Goal: Communication & Community: Answer question/provide support

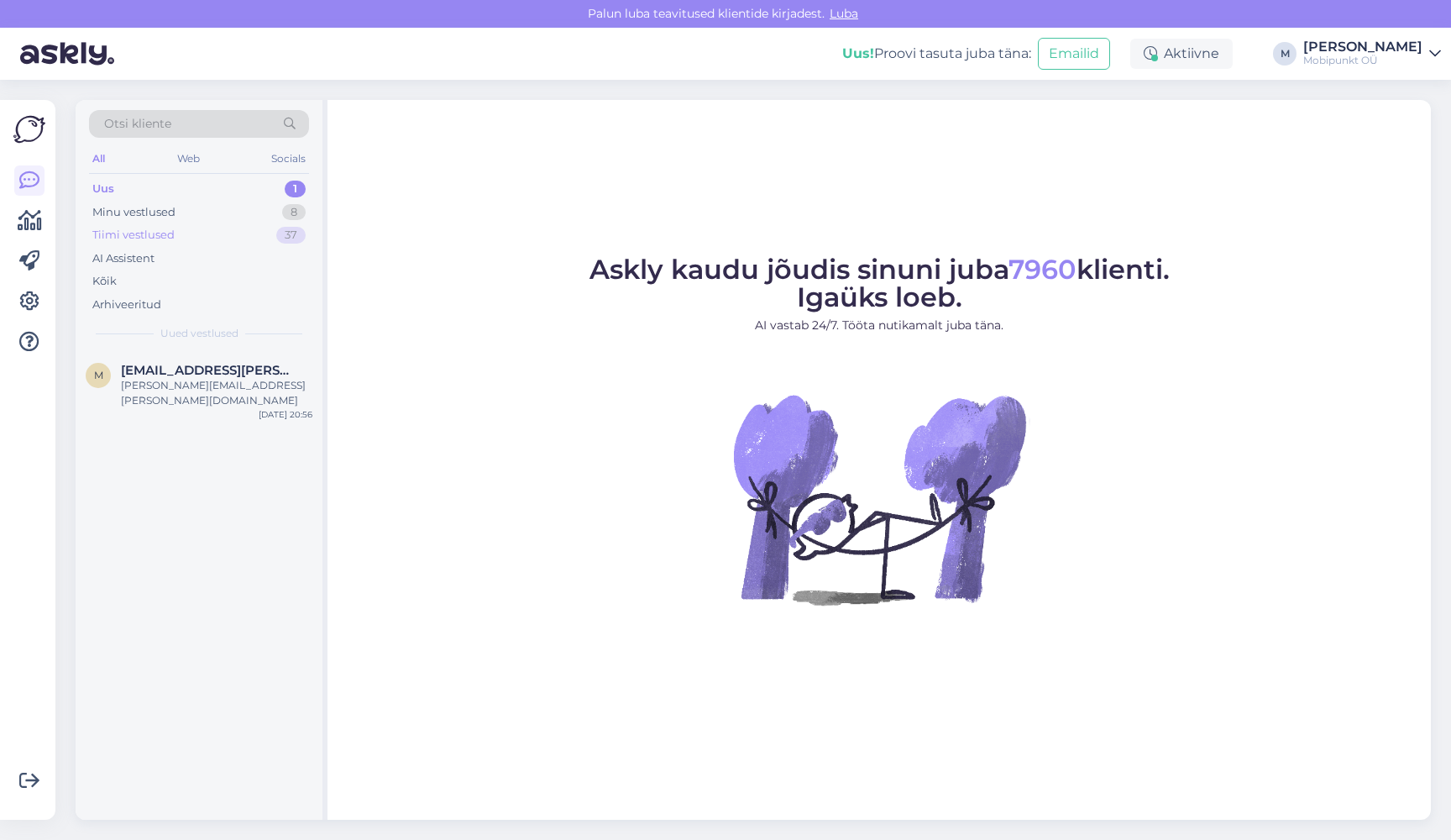
click at [160, 233] on div "Tiimi vestlused" at bounding box center [133, 234] width 83 height 17
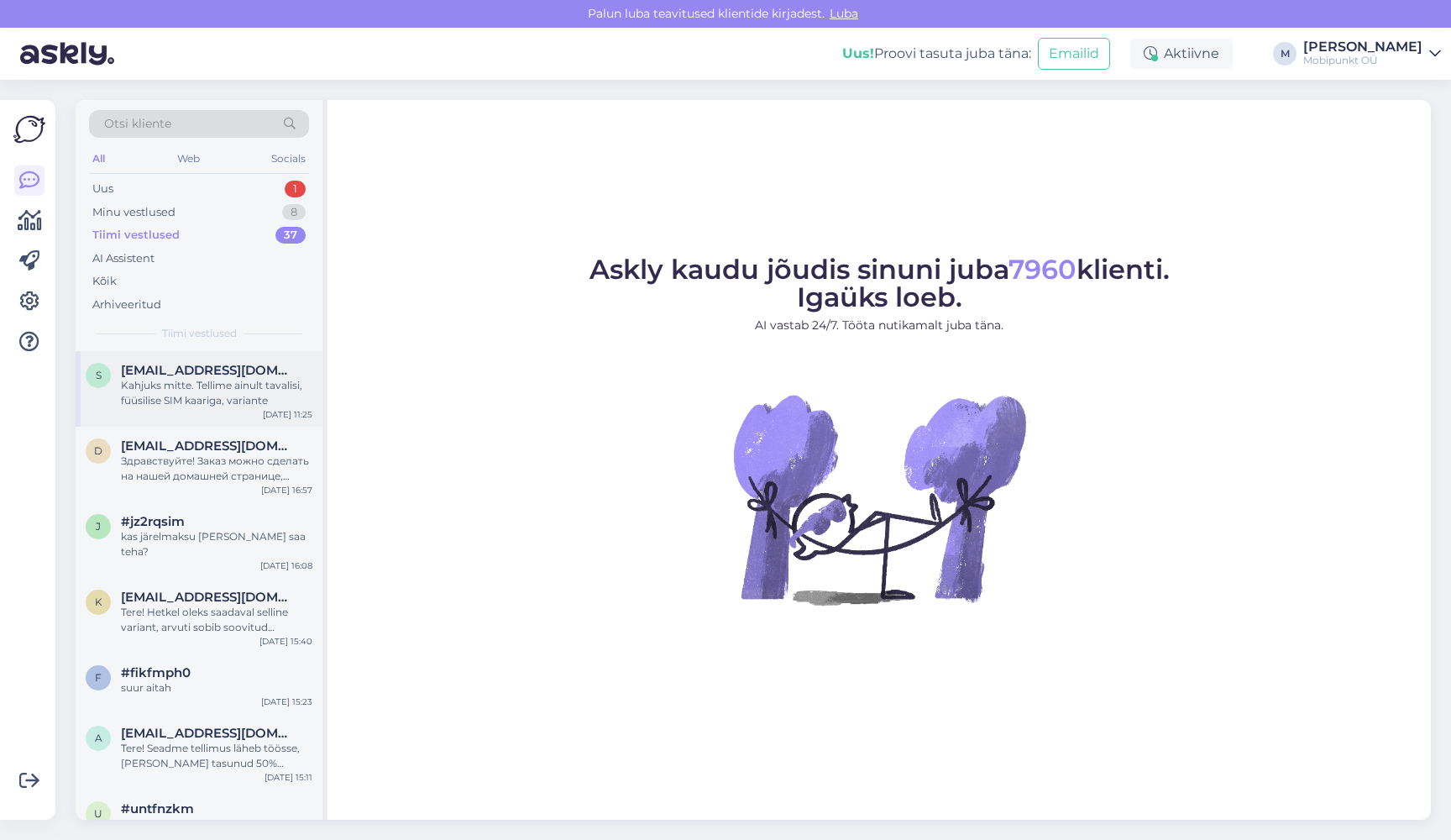
click at [175, 386] on div "Kahjuks mitte. Tellime ainult tavalisi, füüsilise SIM kaariga, variante" at bounding box center [217, 392] width 191 height 30
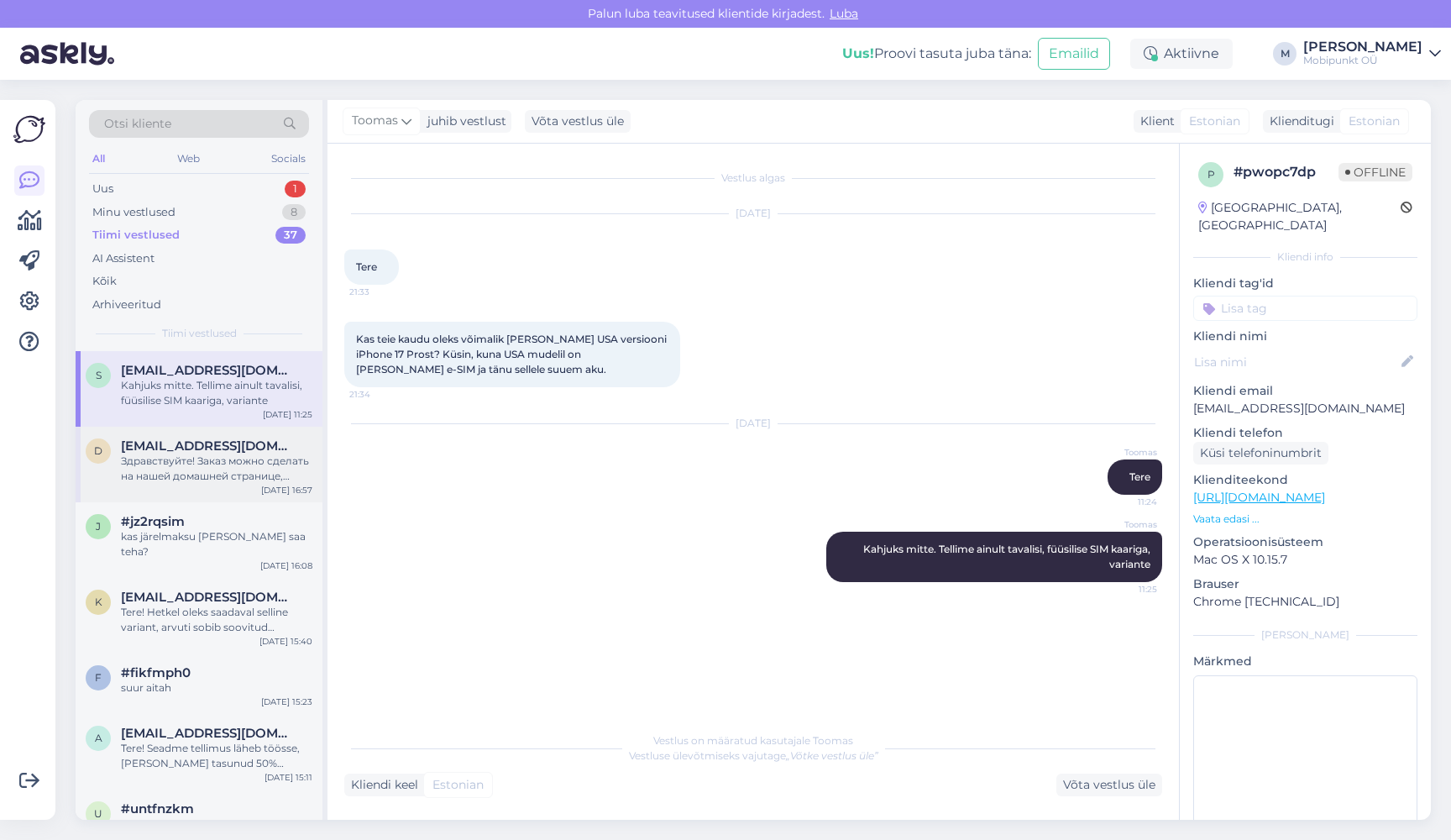
click at [204, 474] on div "Здравствуйте! Заказ можно сделать на нашей домашней странице, сделав предоплату…" at bounding box center [217, 468] width 191 height 30
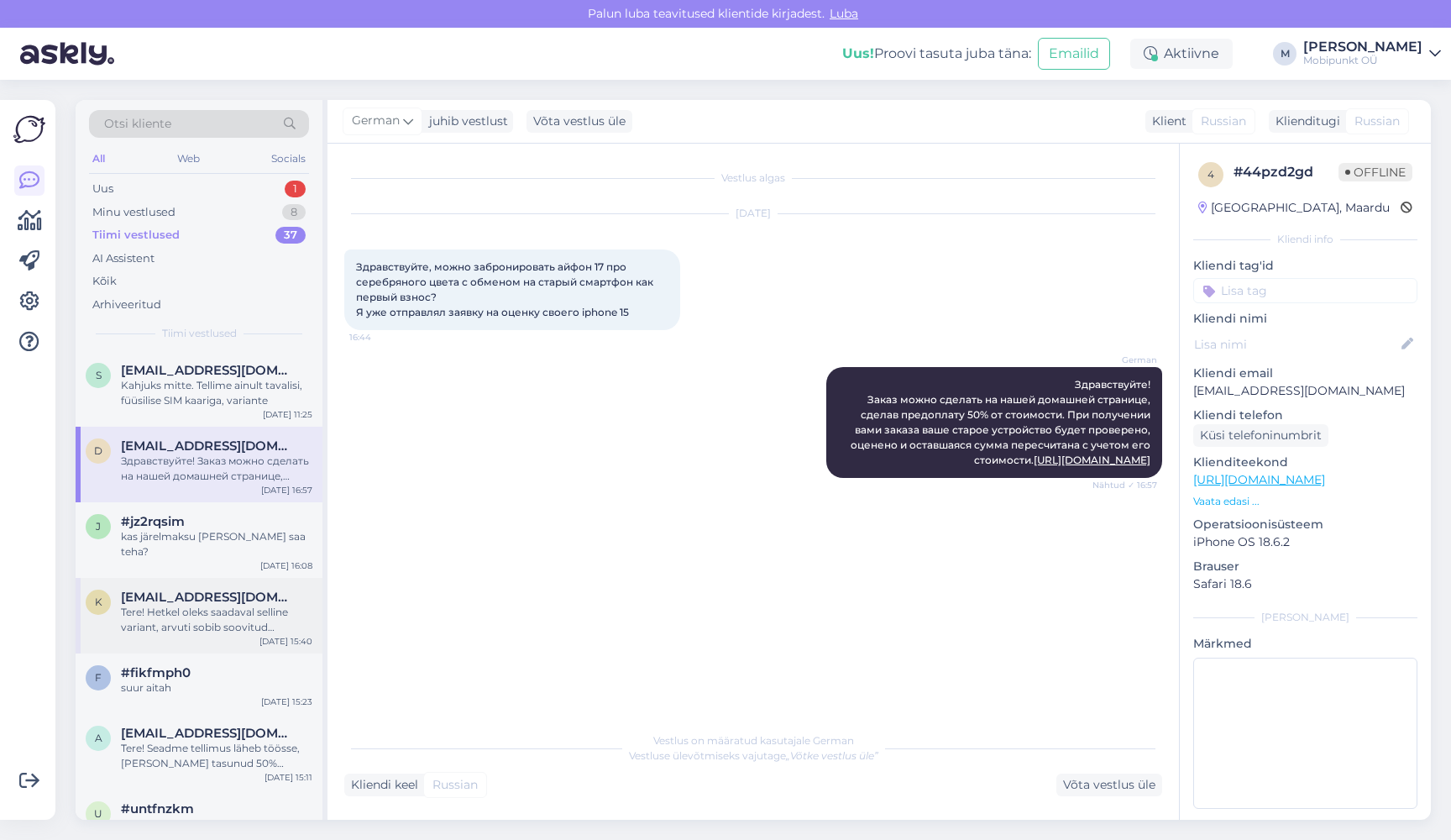
click at [184, 605] on div "Tere! Hetkel oleks saadaval selline variant, arvuti sobib soovitud tegevusteks …" at bounding box center [217, 620] width 191 height 30
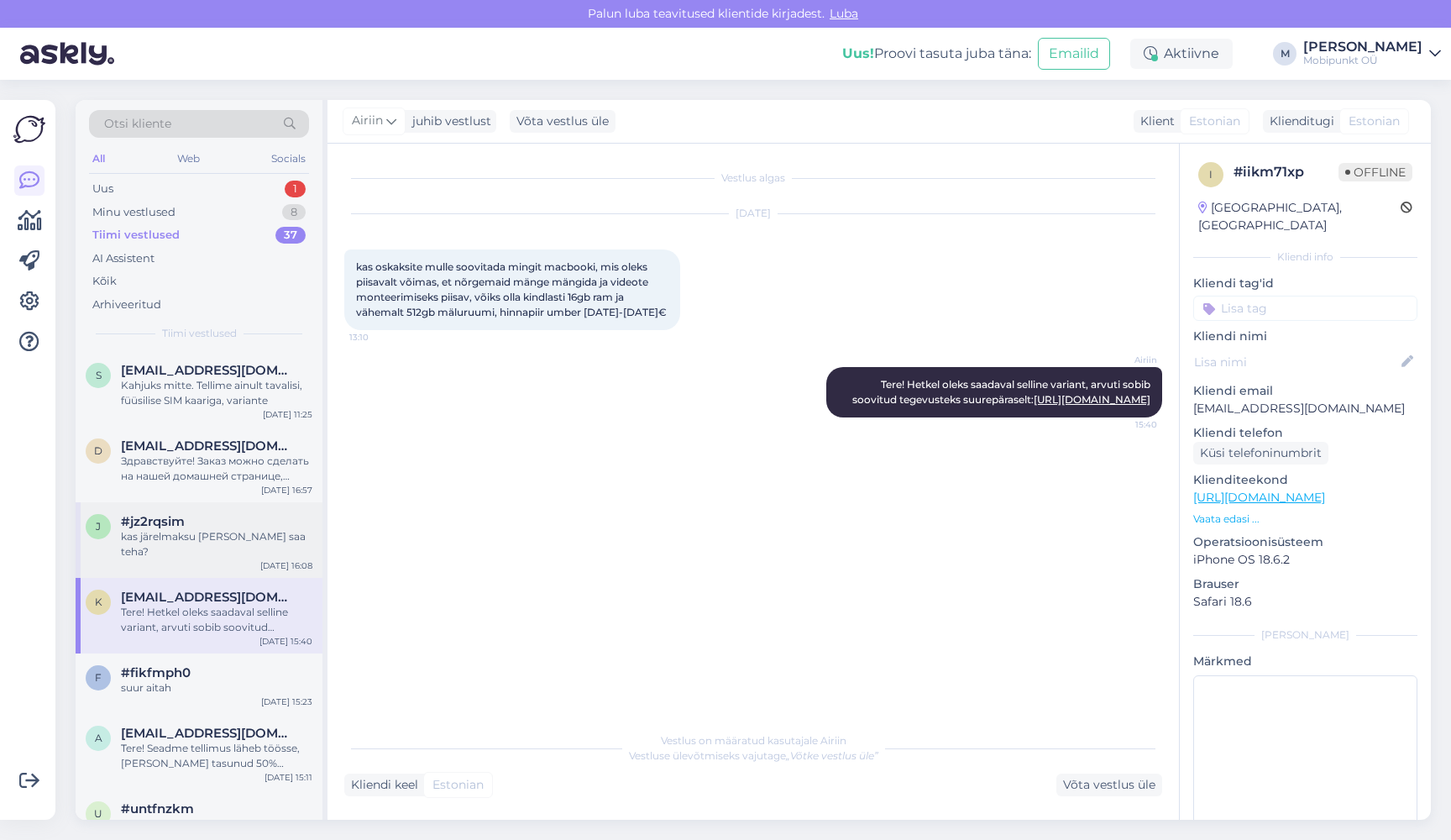
click at [215, 535] on div "kas järelmaksu peale ei saa teha?" at bounding box center [217, 544] width 191 height 30
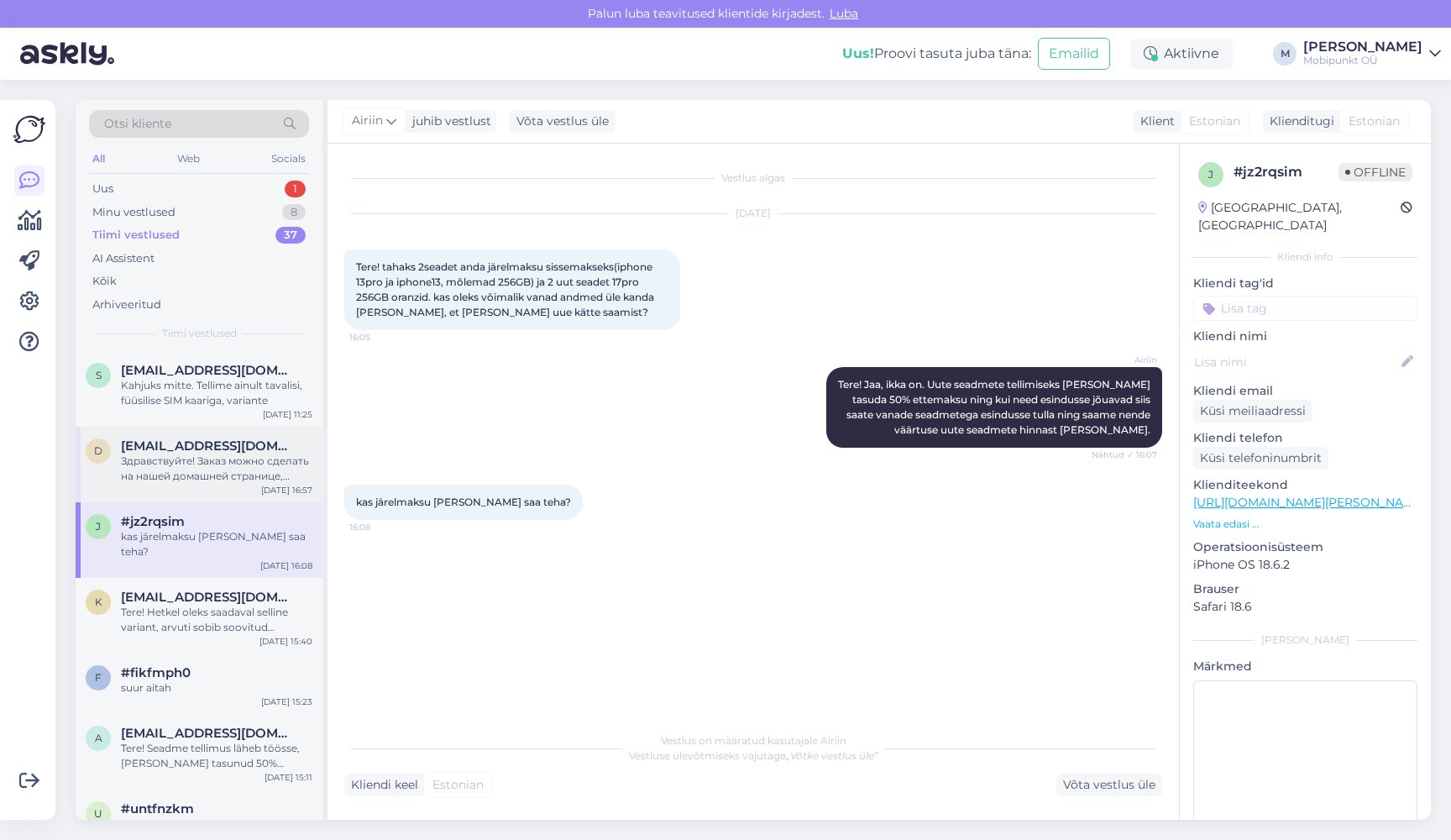
click at [213, 482] on div "d danielkile233@gmail.com Здравствуйте! Заказ можно сделать на нашей домашней с…" at bounding box center [199, 464] width 247 height 76
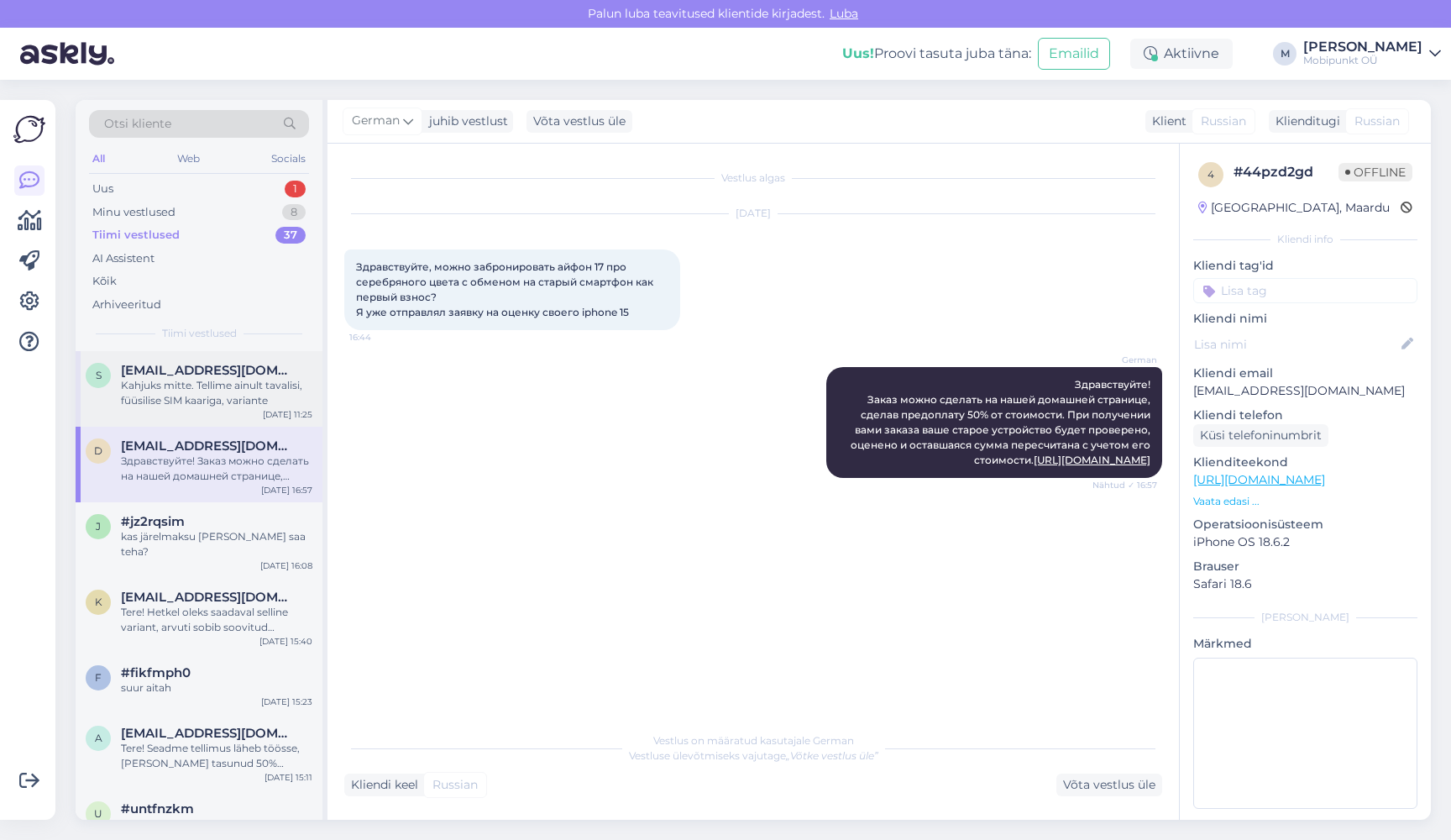
click at [205, 383] on div "Kahjuks mitte. Tellime ainult tavalisi, füüsilise SIM kaariga, variante" at bounding box center [217, 392] width 191 height 30
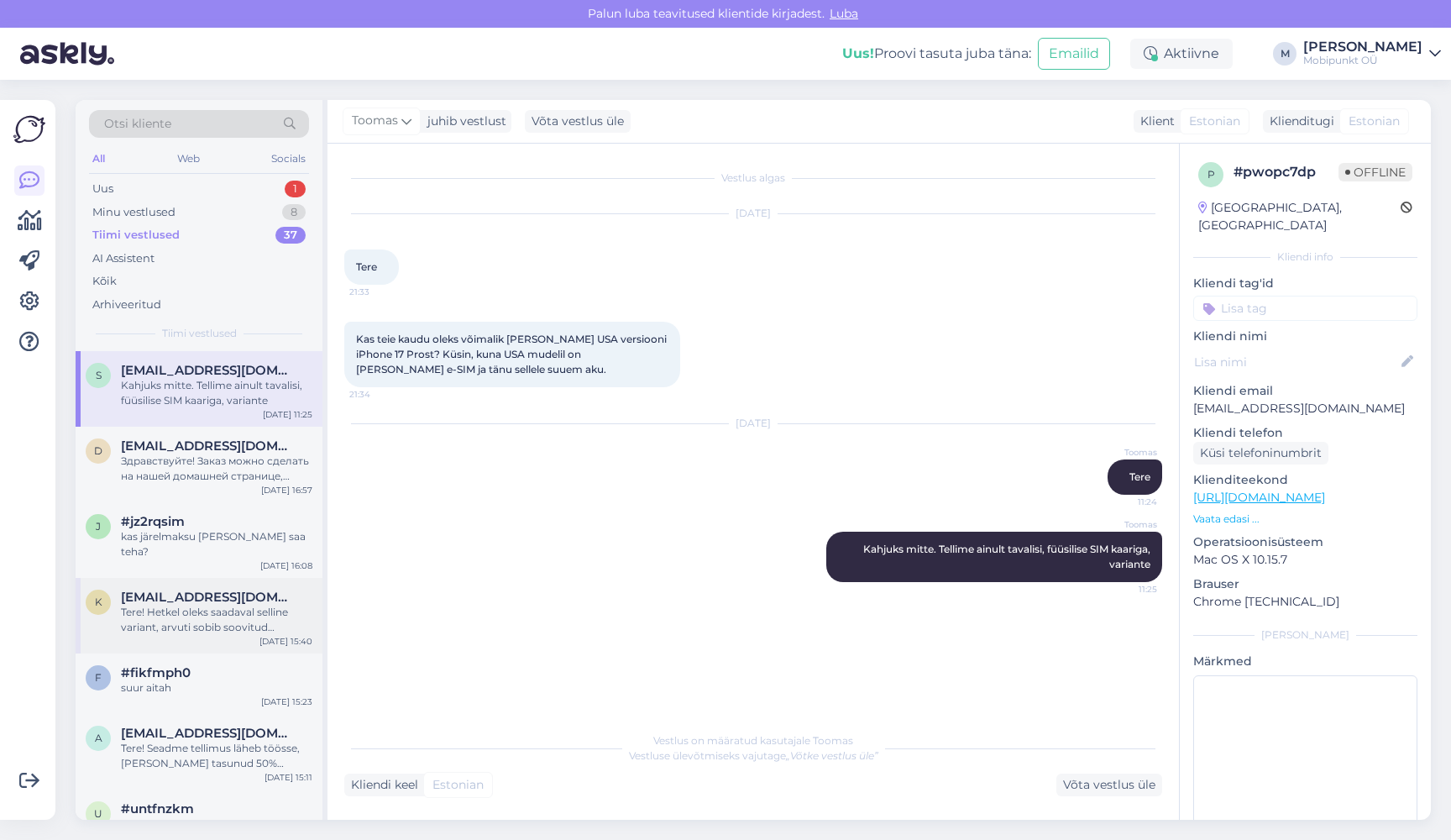
click at [177, 605] on div "Tere! Hetkel oleks saadaval selline variant, arvuti sobib soovitud tegevusteks …" at bounding box center [217, 620] width 191 height 30
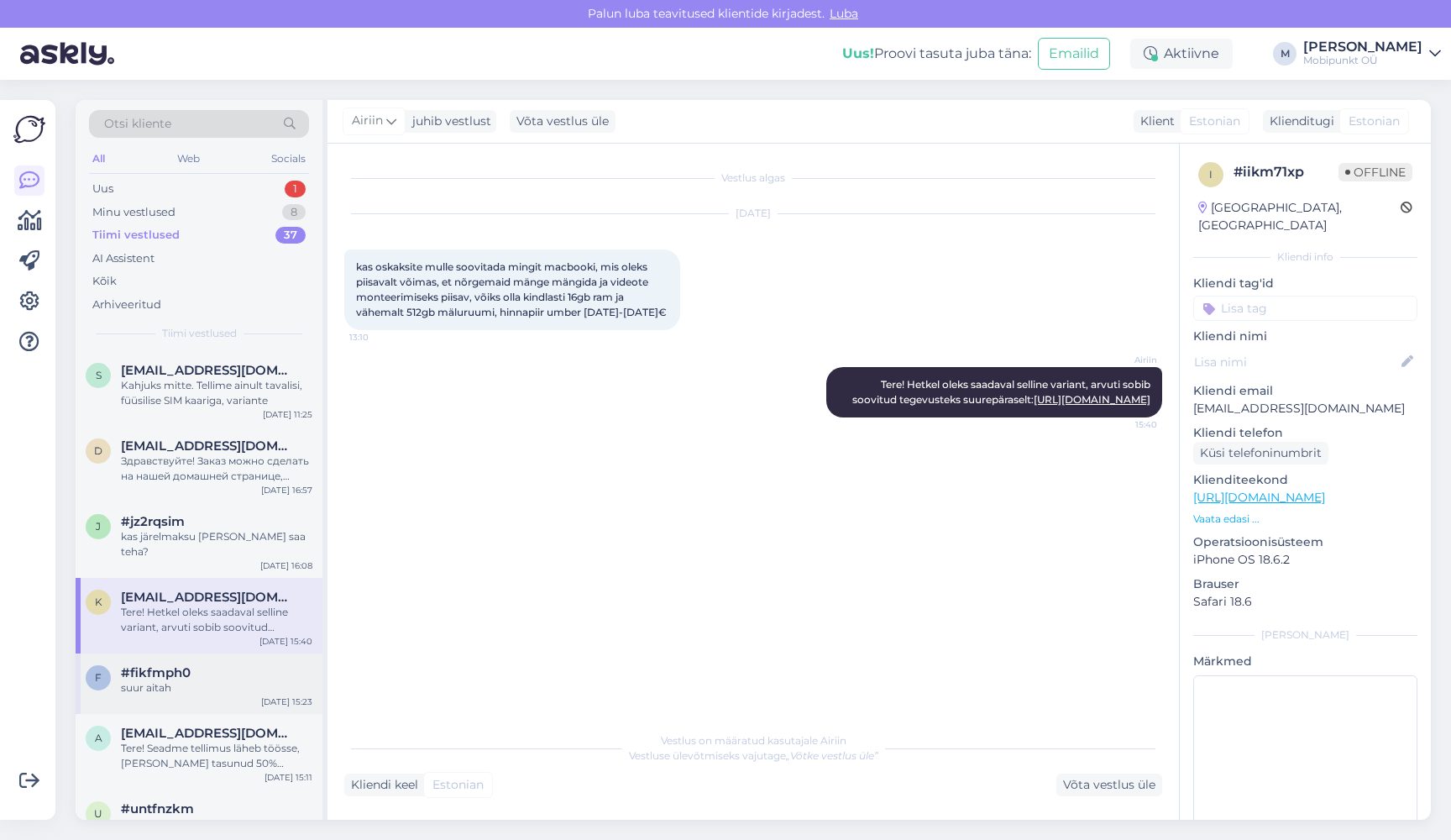
click at [173, 680] on div "suur aitah" at bounding box center [217, 688] width 191 height 16
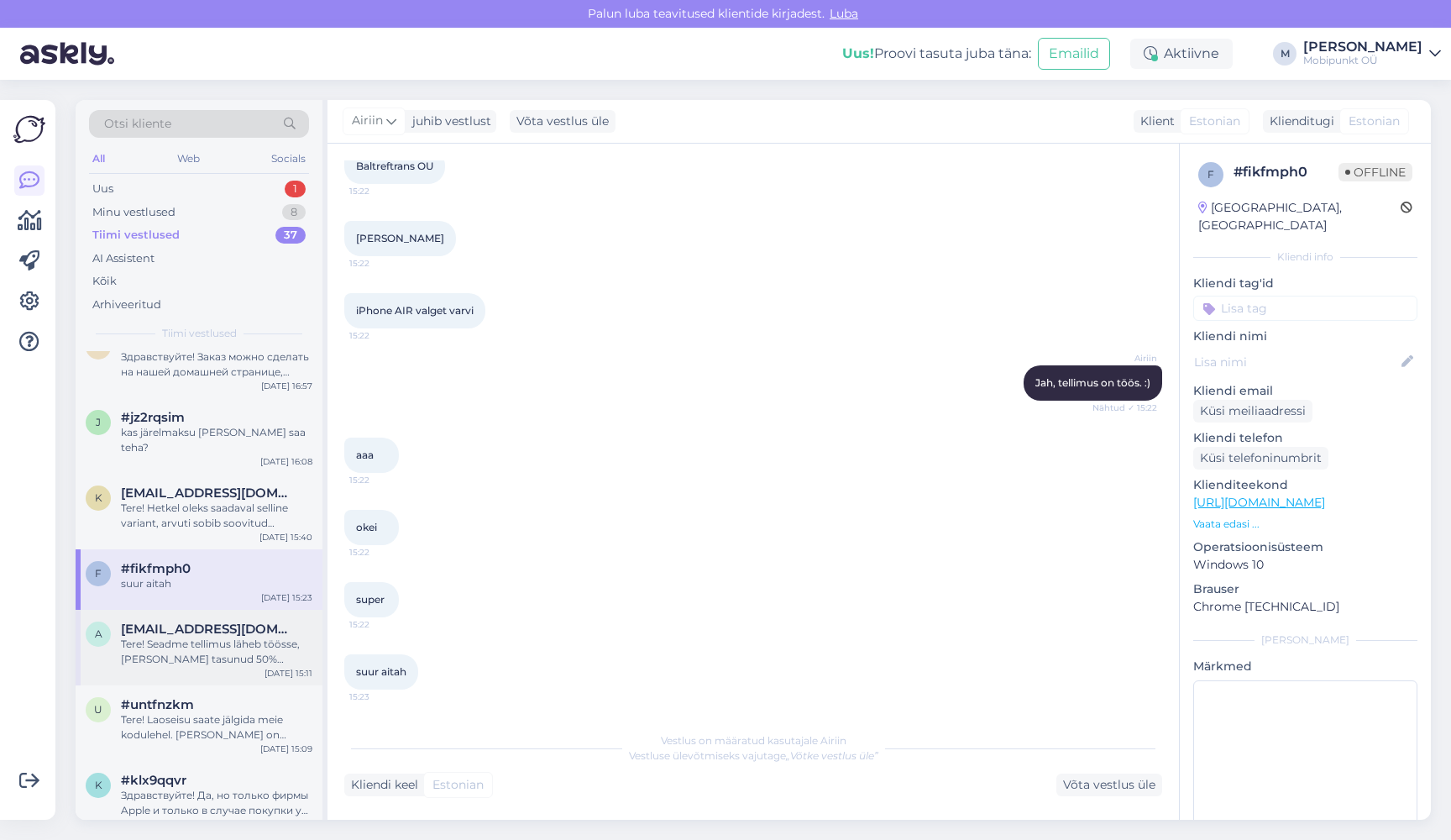
scroll to position [122, 0]
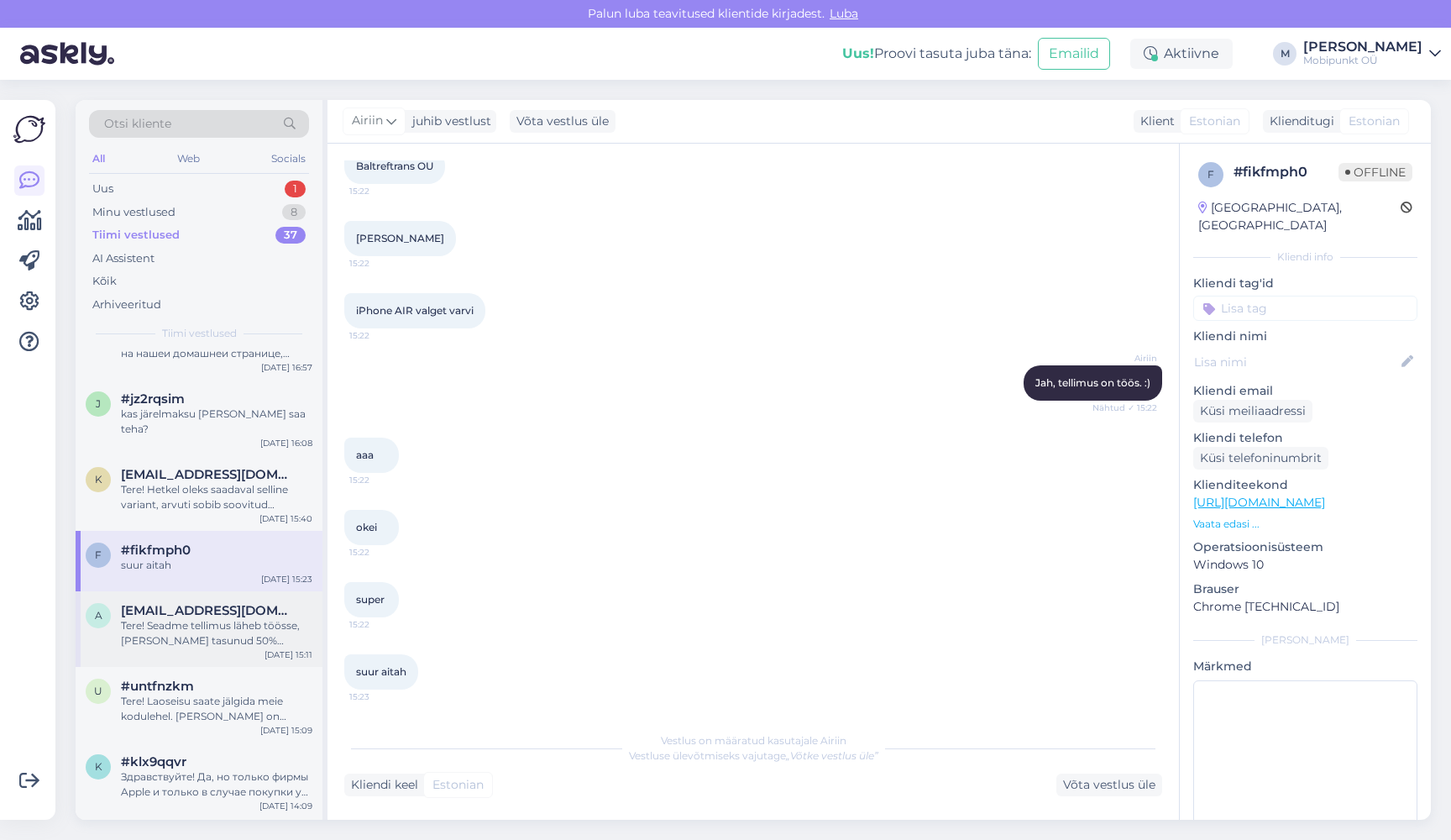
click at [181, 618] on div "Tere! Seadme tellimus läheb töösse, kui olete tasunud 50% ettemaksu. Kui seade …" at bounding box center [217, 632] width 191 height 30
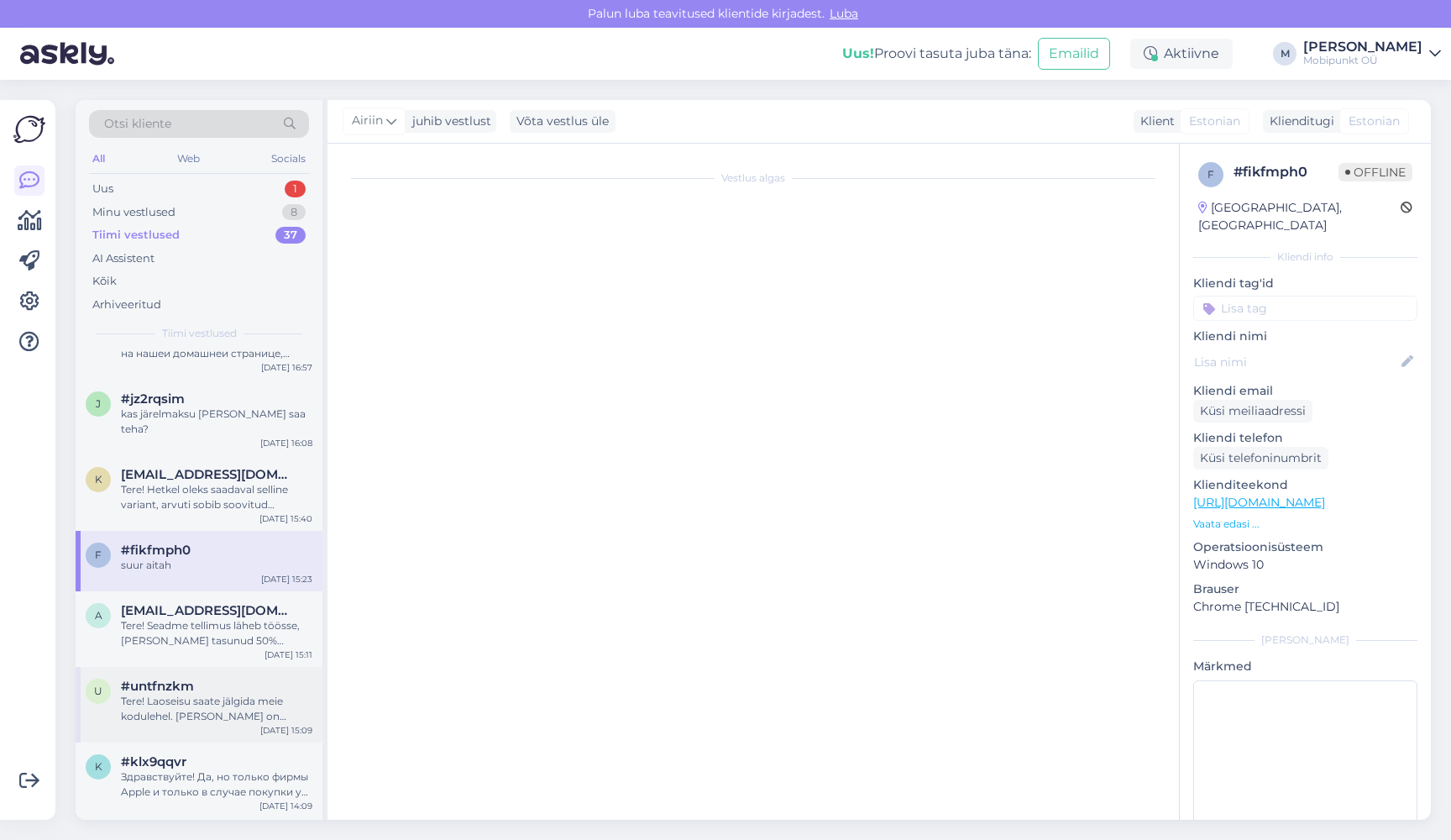
scroll to position [0, 0]
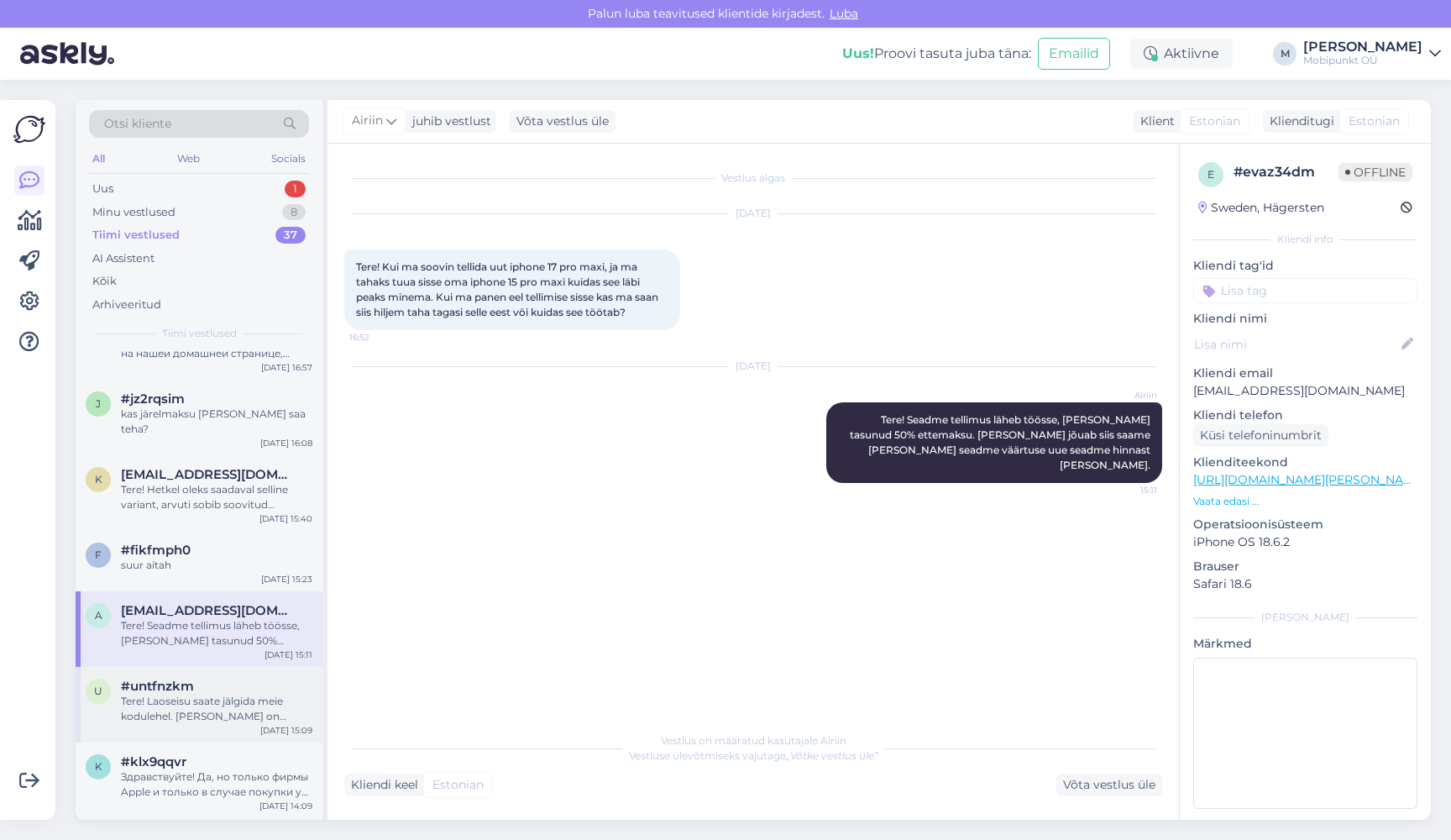
click at [178, 667] on div "u #untfnzkm Tere! Laoseisu saate jälgida meie kodulehel. Kui seade on esinduses…" at bounding box center [199, 705] width 247 height 76
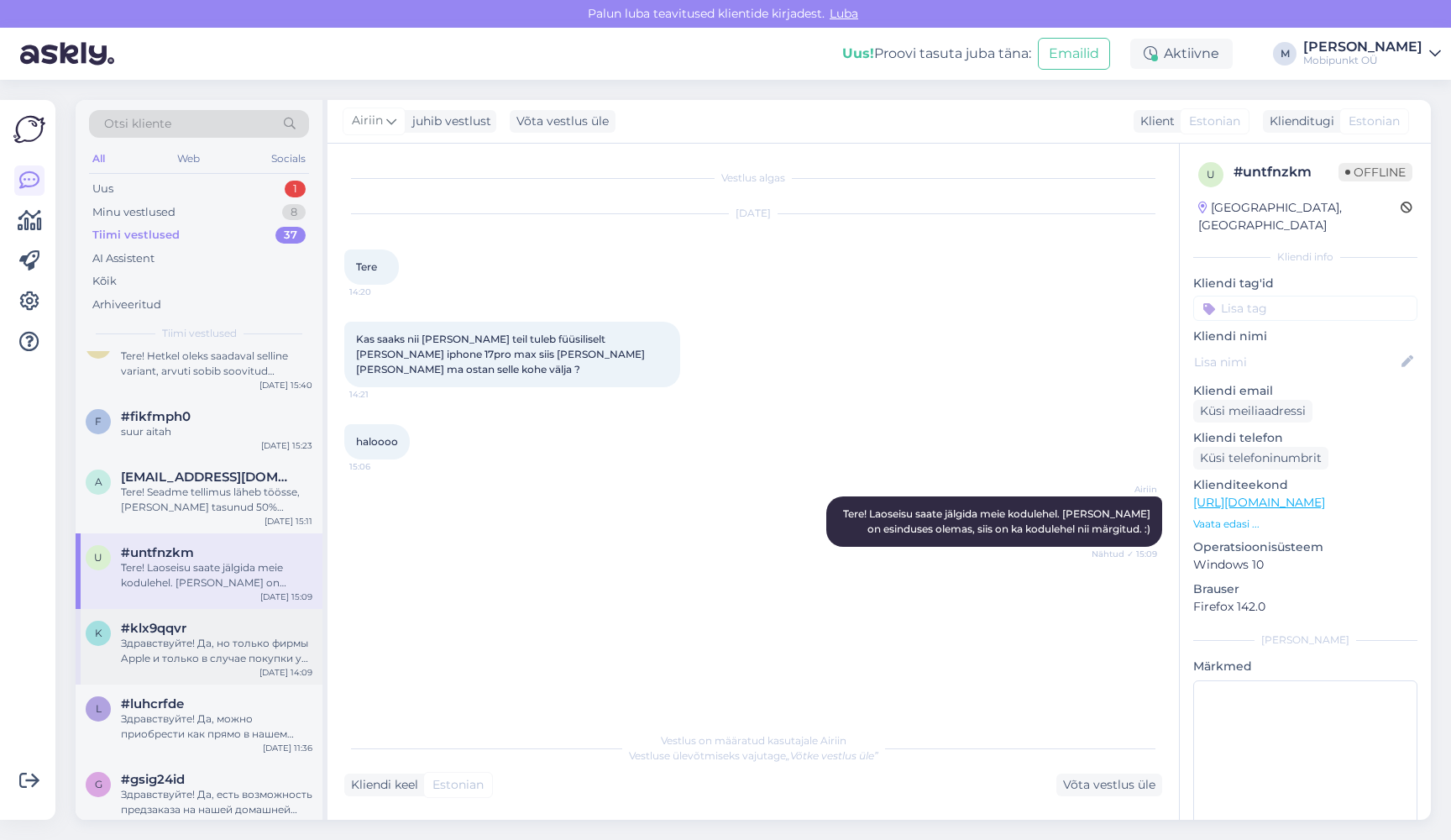
scroll to position [291, 0]
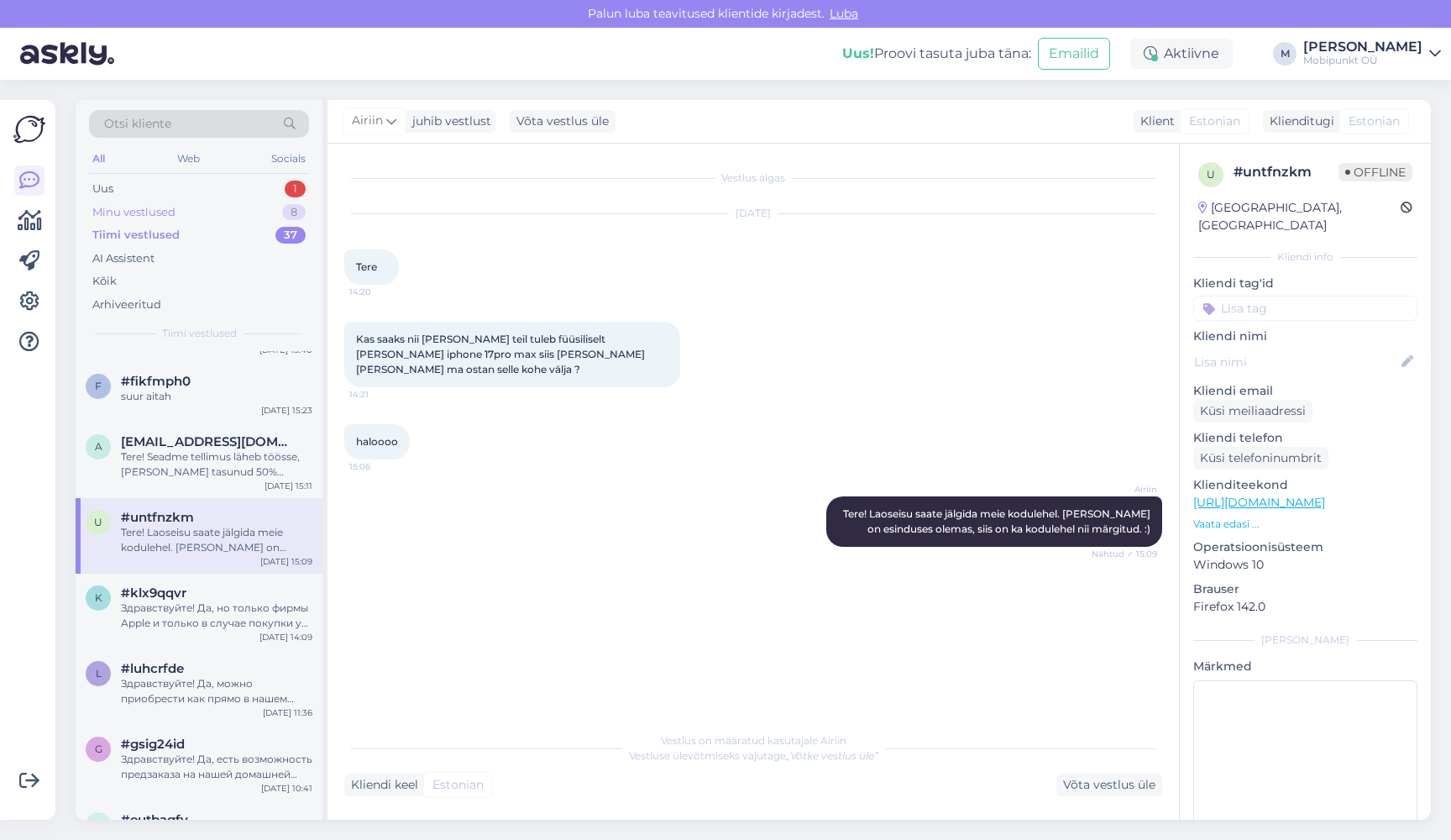
click at [170, 202] on div "Minu vestlused 8" at bounding box center [199, 213] width 220 height 23
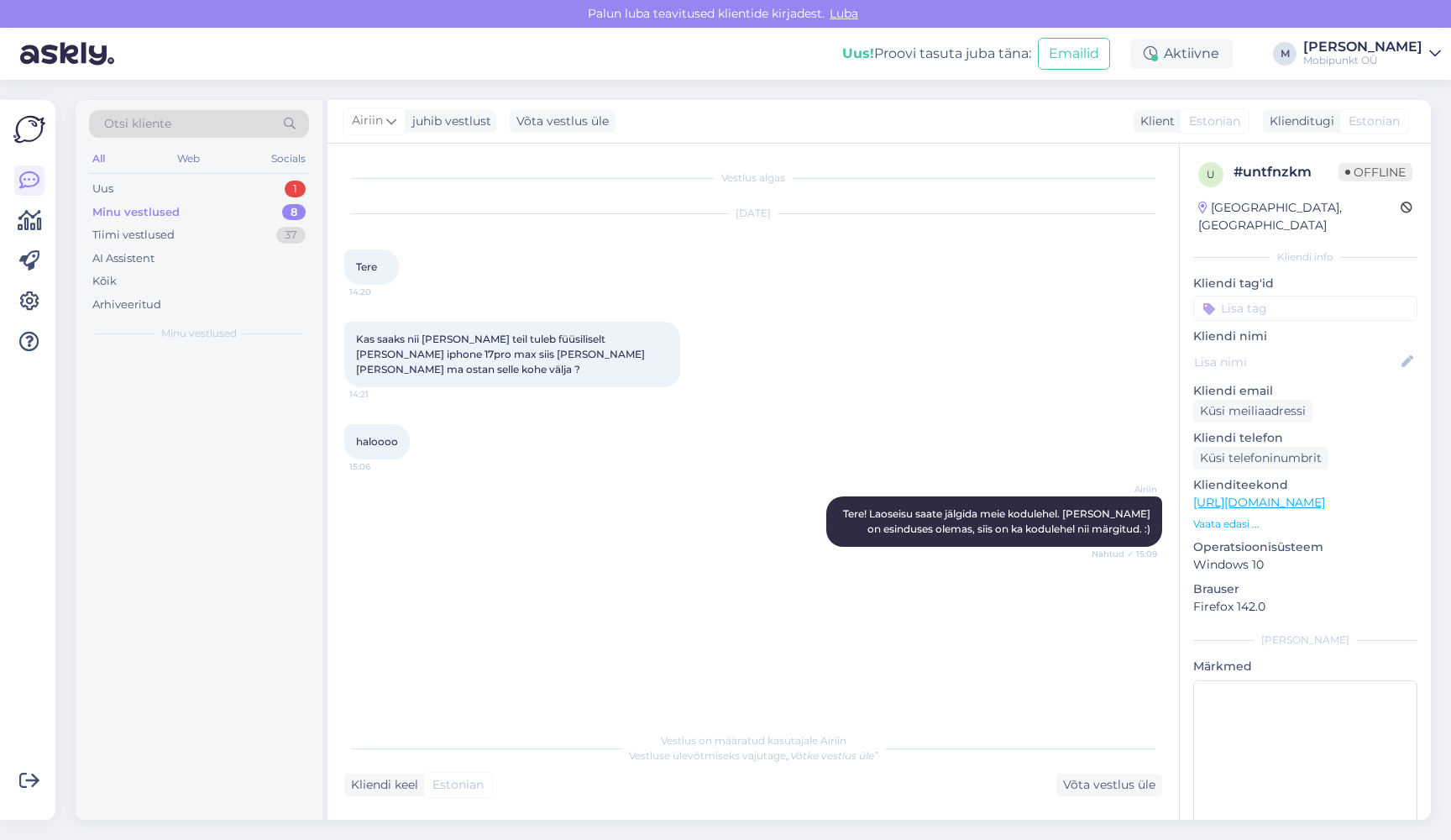
scroll to position [0, 0]
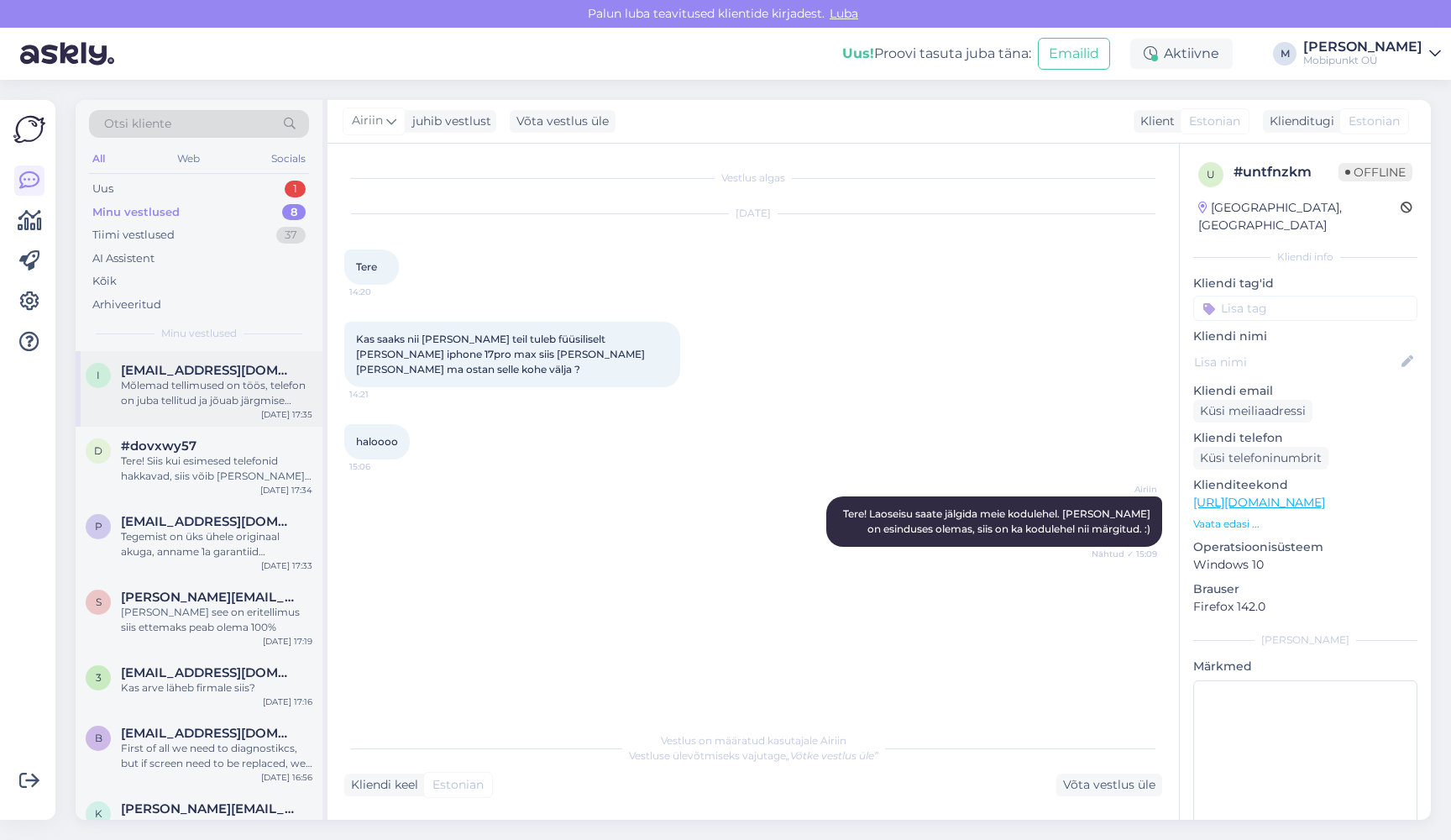
click at [177, 379] on div "Mõlemad tellimused on töös, telefon on juba tellitud ja jõuab järgmise nädala k…" at bounding box center [217, 392] width 191 height 30
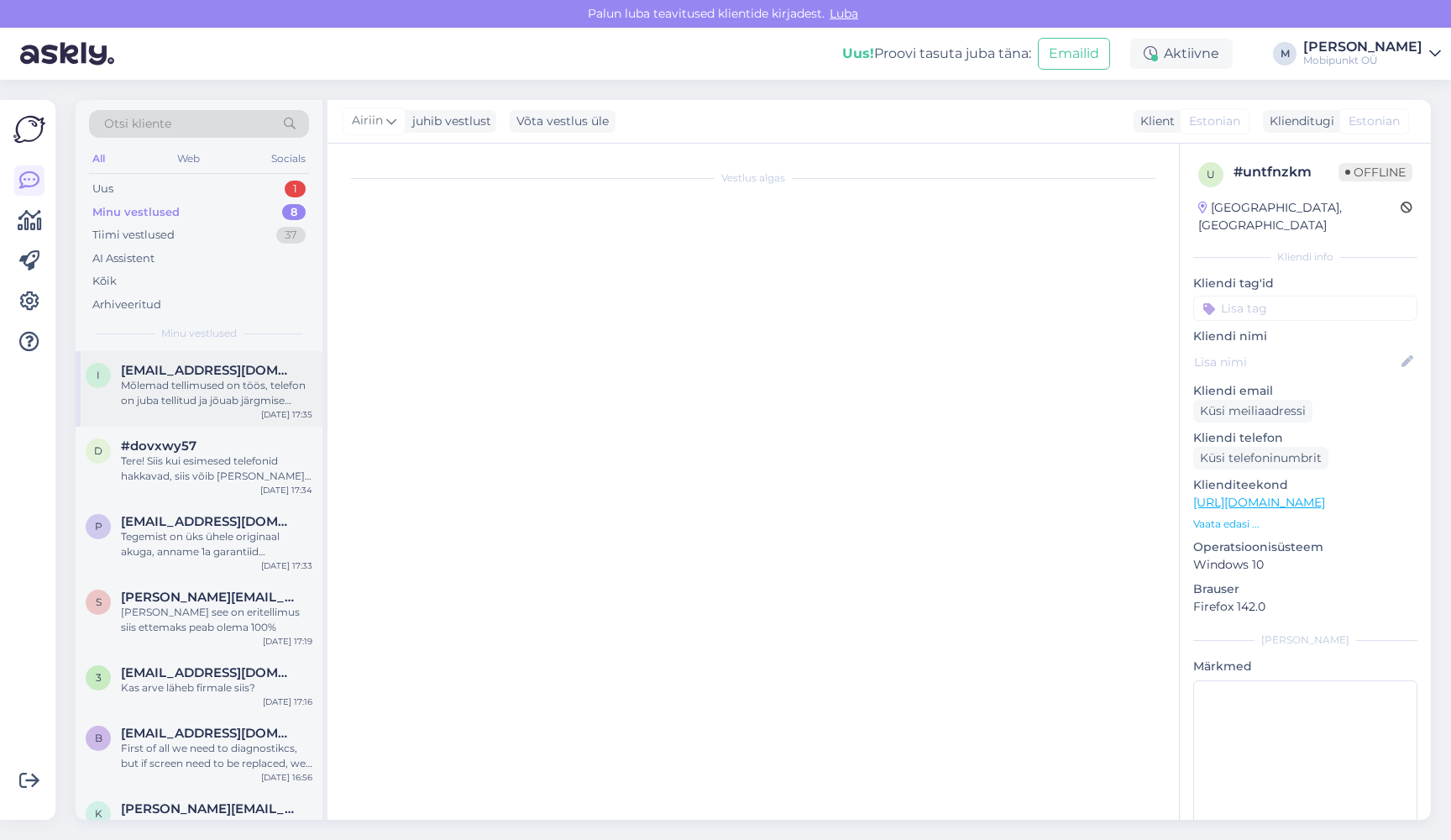
scroll to position [128, 0]
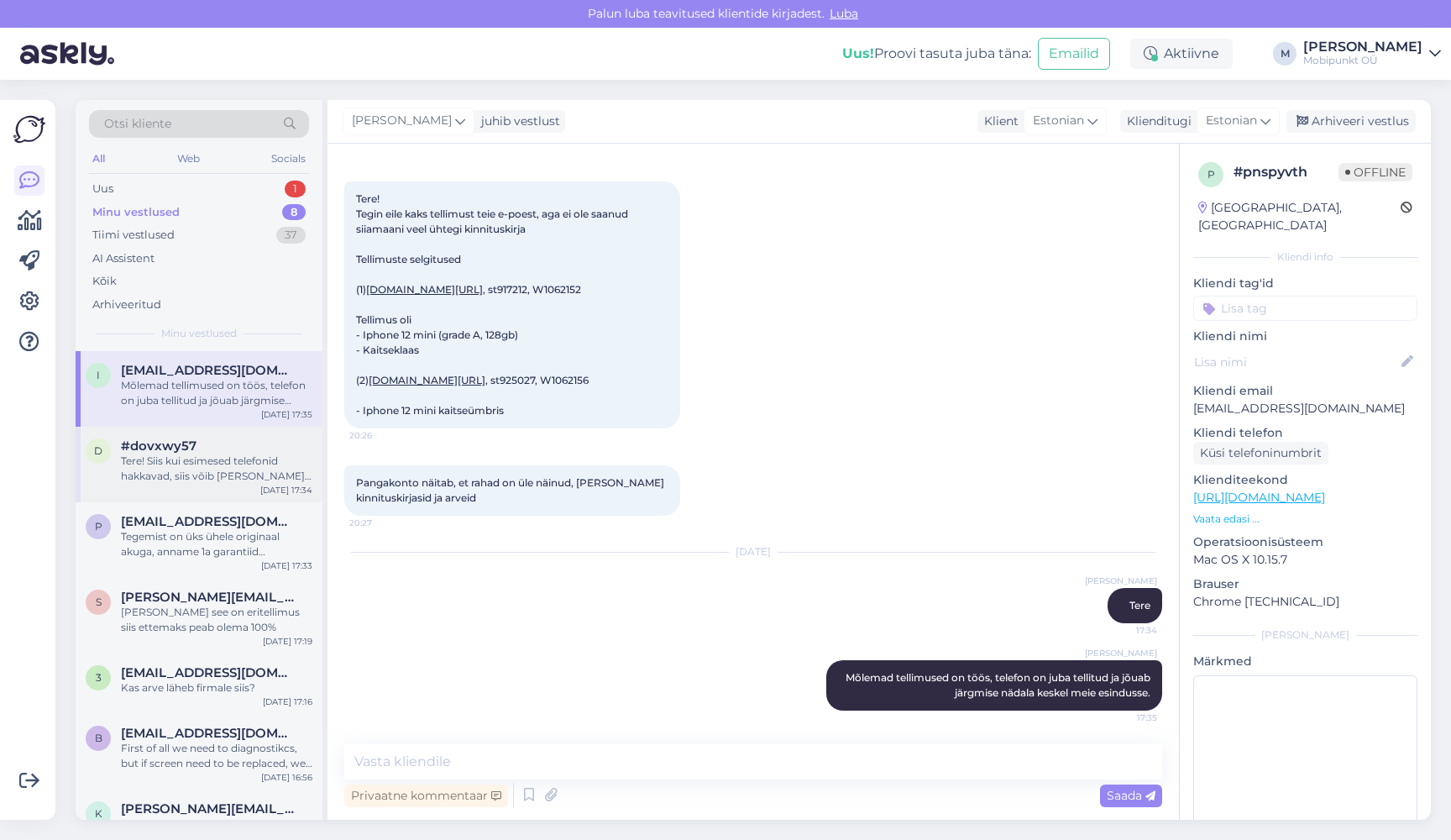
click at [174, 454] on div "Tere! Siis kui esimesed telefonid hakkavad, siis võib olla saame tarneaja muuta…" at bounding box center [217, 468] width 191 height 30
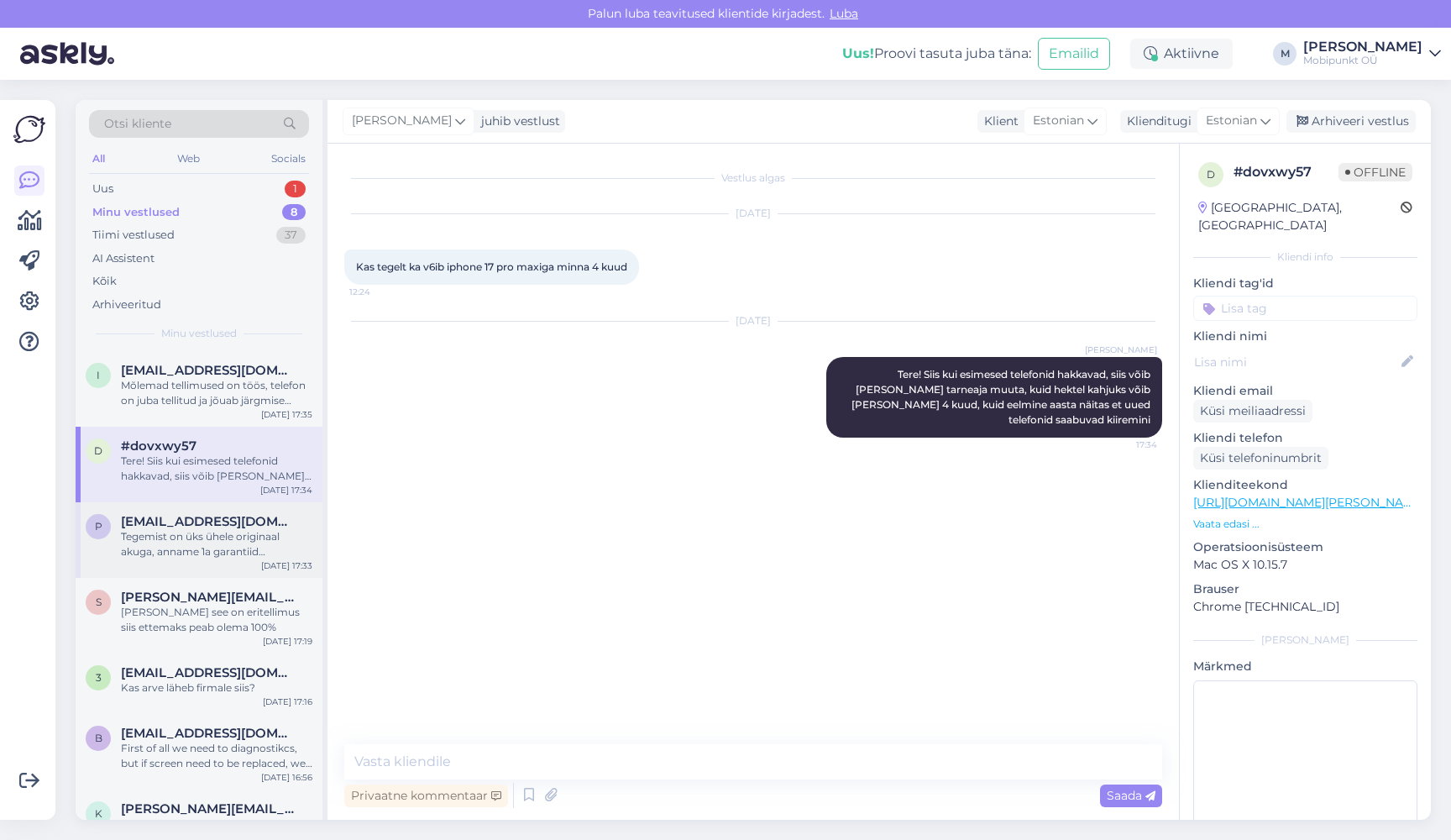
click at [184, 524] on span "prokoptsikdevon7@gmail.com" at bounding box center [209, 521] width 175 height 16
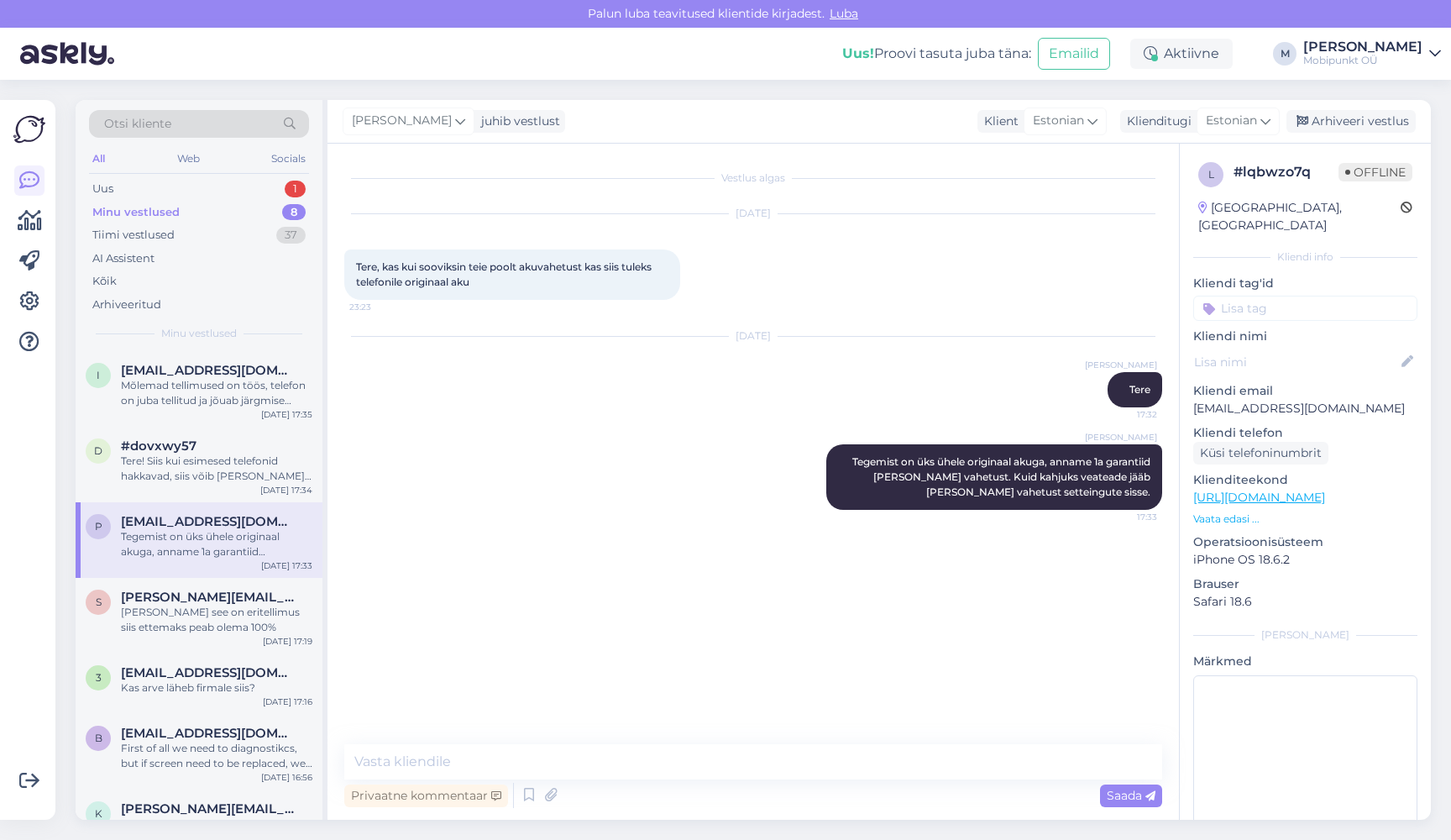
click at [184, 561] on div "p prokoptsikdevon7@gmail.com Tegemist on üks ühele originaal akuga, anname 1a g…" at bounding box center [199, 540] width 247 height 76
click at [181, 619] on div "Ja kuna see on eritellimus siis ettemaks peab olema 100%" at bounding box center [217, 620] width 191 height 30
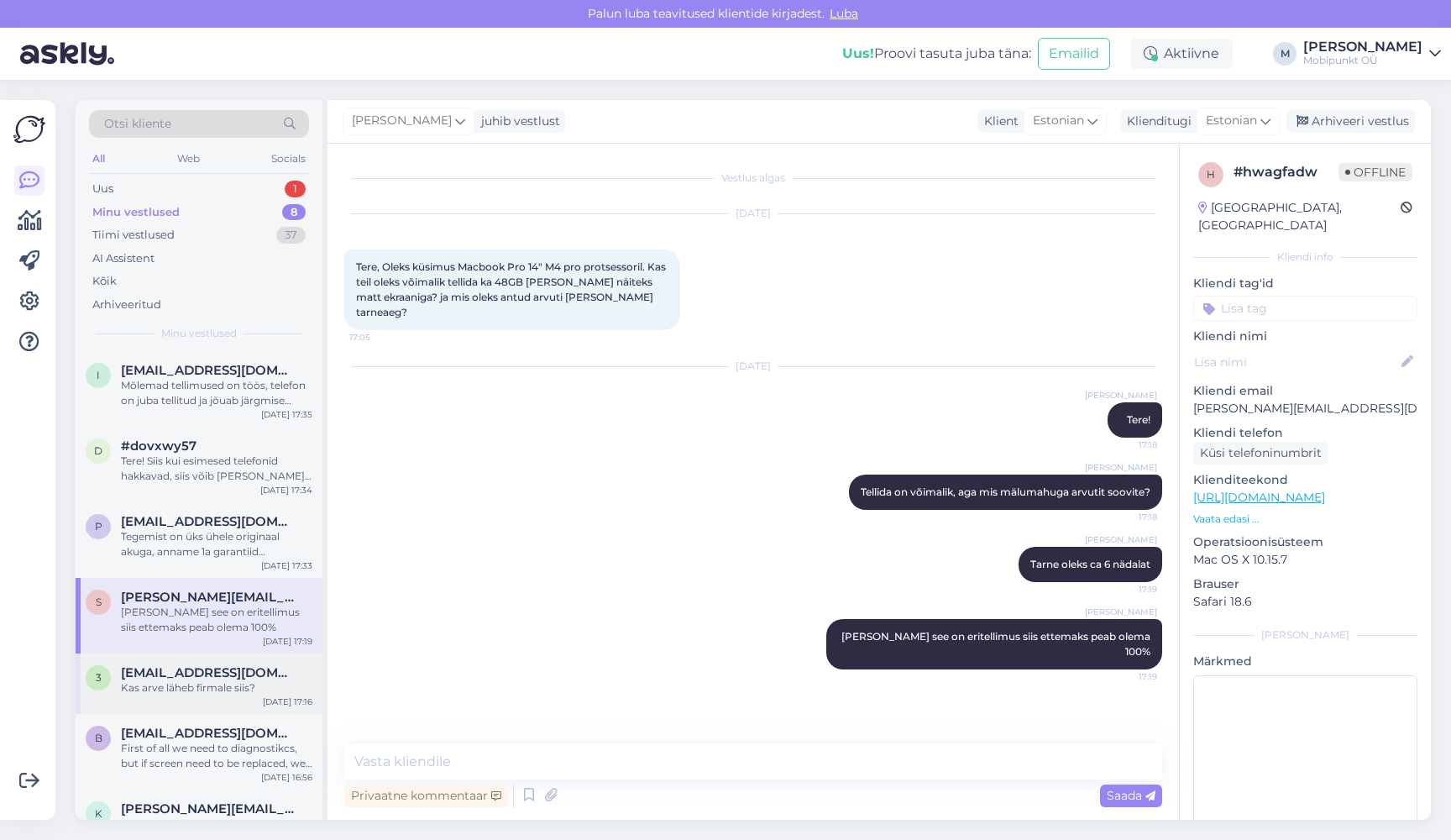
click at [172, 711] on div "3 3dstou@gmail.com Kas arve läheb firmale siis? Sep 12 17:16" at bounding box center [199, 684] width 247 height 60
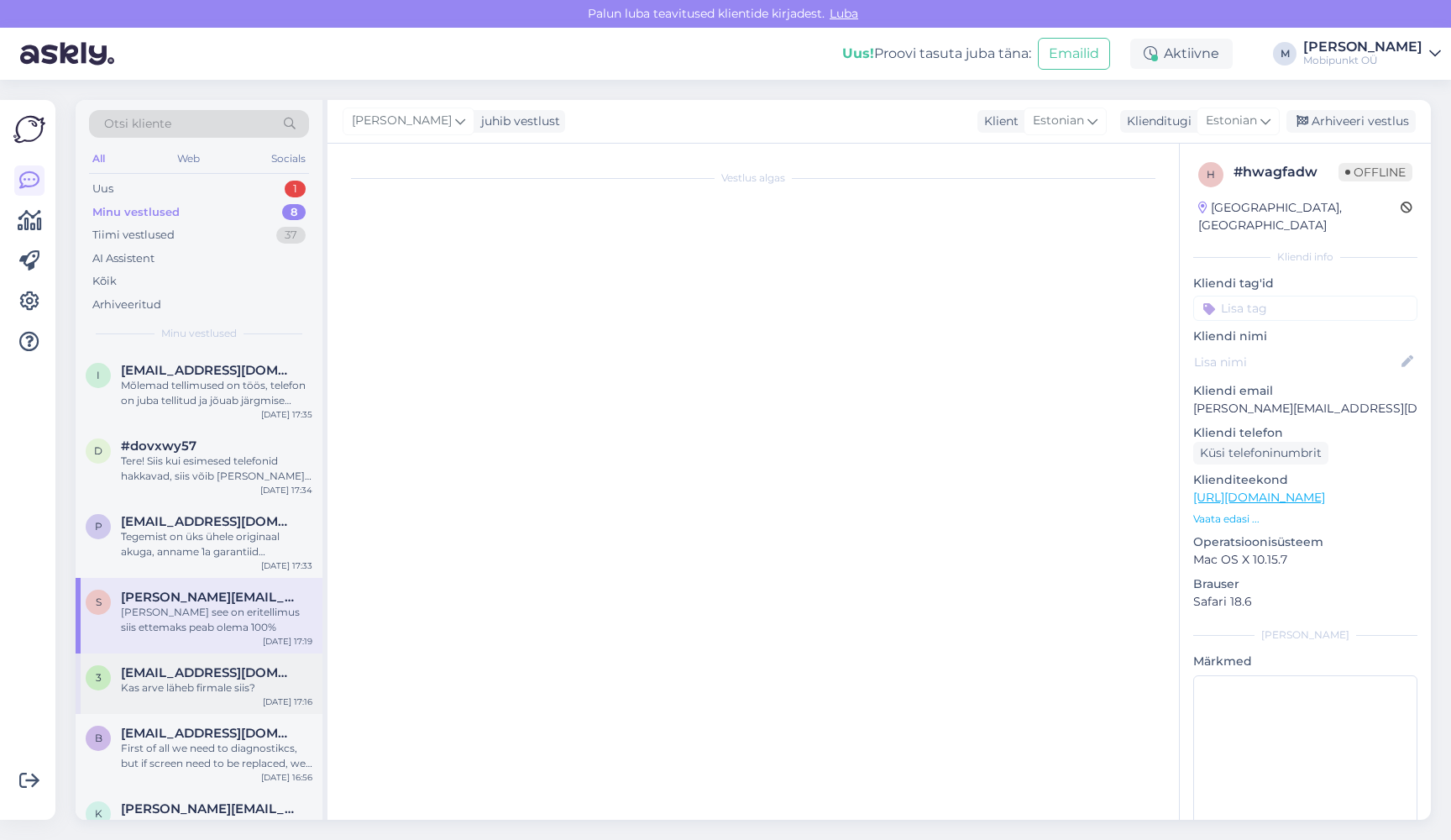
scroll to position [2681, 0]
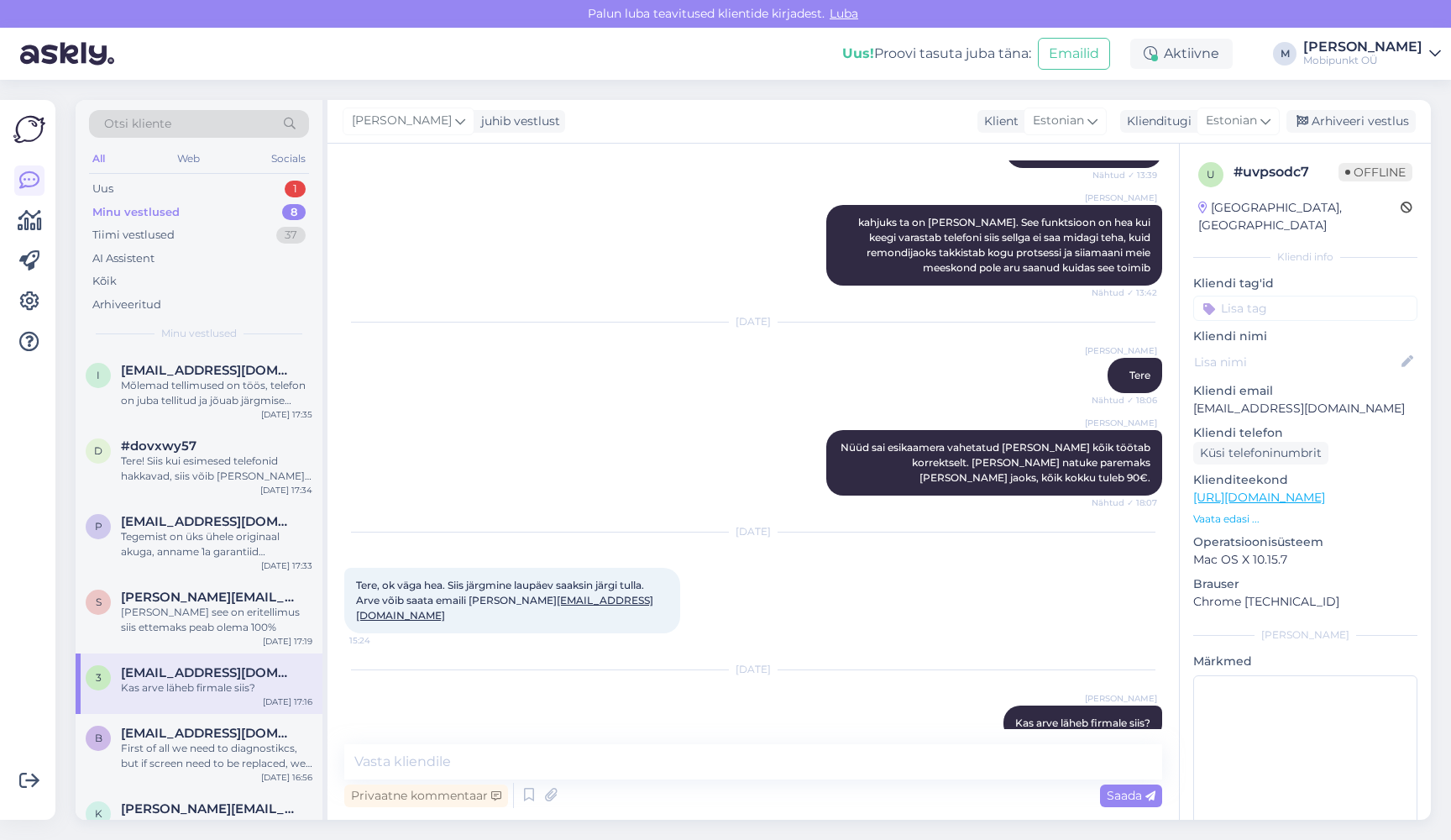
click at [188, 655] on div "3 3dstou@gmail.com Kas arve läheb firmale siis? Sep 12 17:16" at bounding box center [199, 684] width 247 height 60
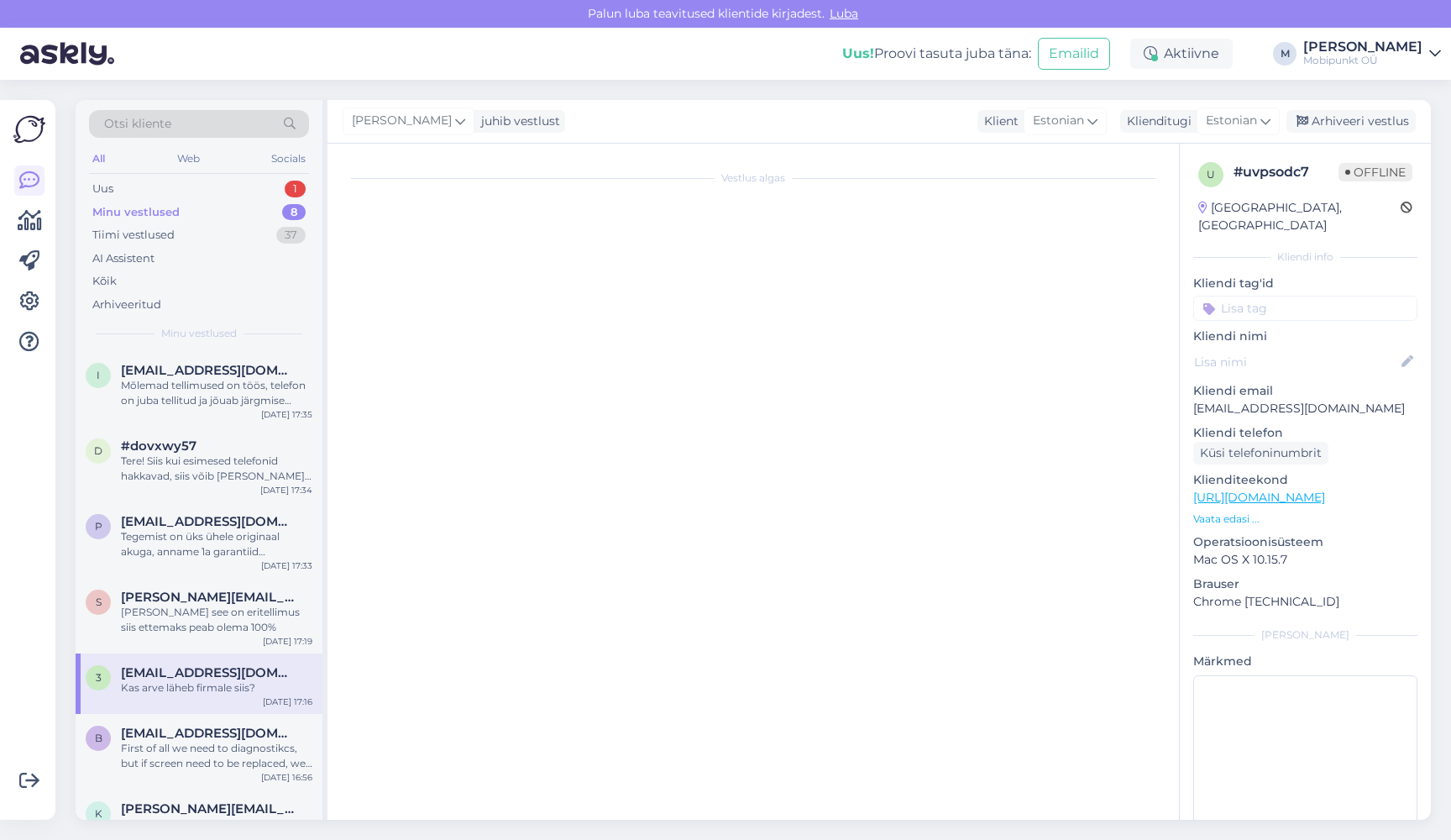
scroll to position [0, 0]
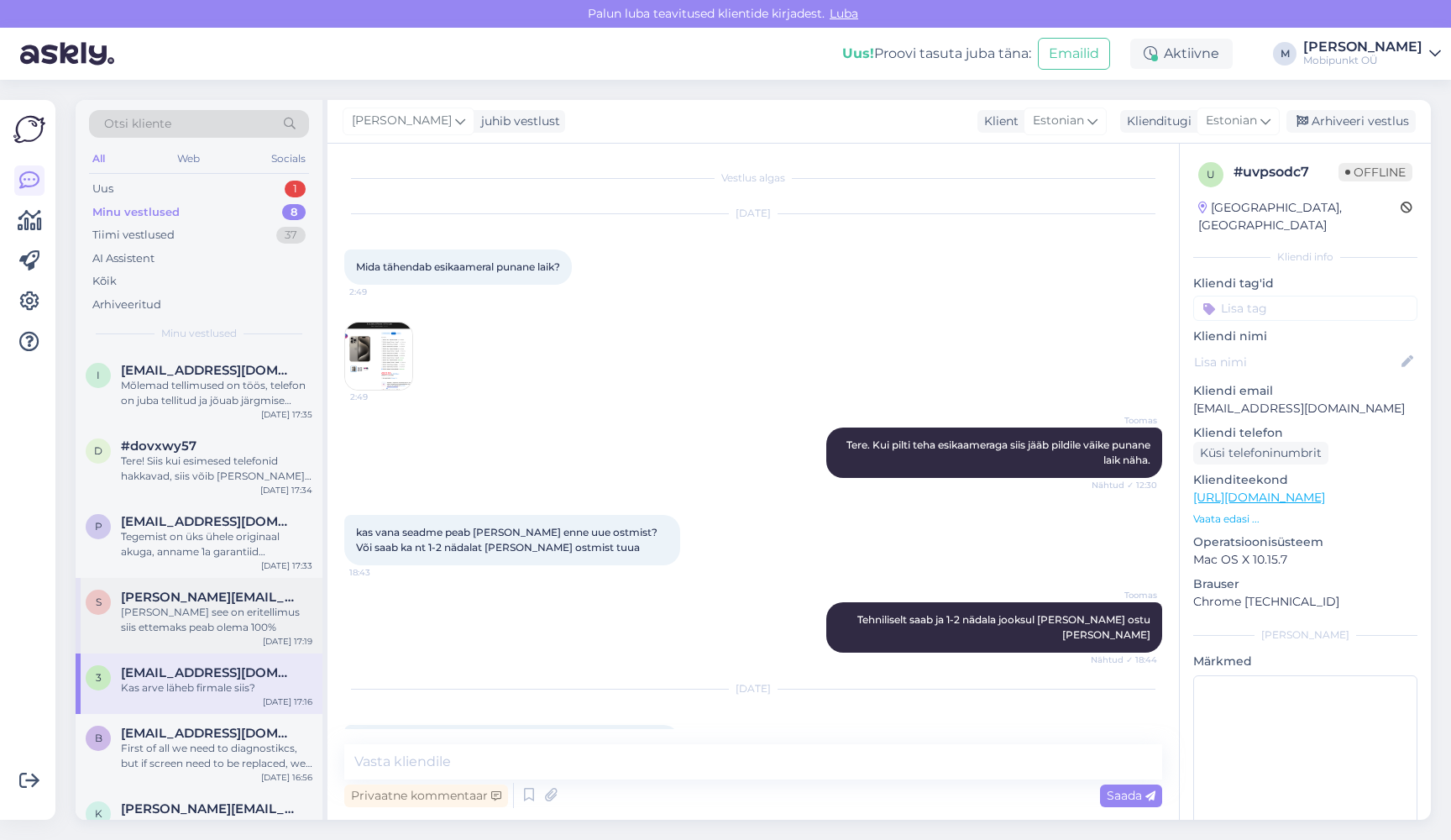
click at [192, 587] on div "s sergei.pojev@gmail.com Ja kuna see on eritellimus siis ettemaks peab olema 10…" at bounding box center [199, 616] width 247 height 76
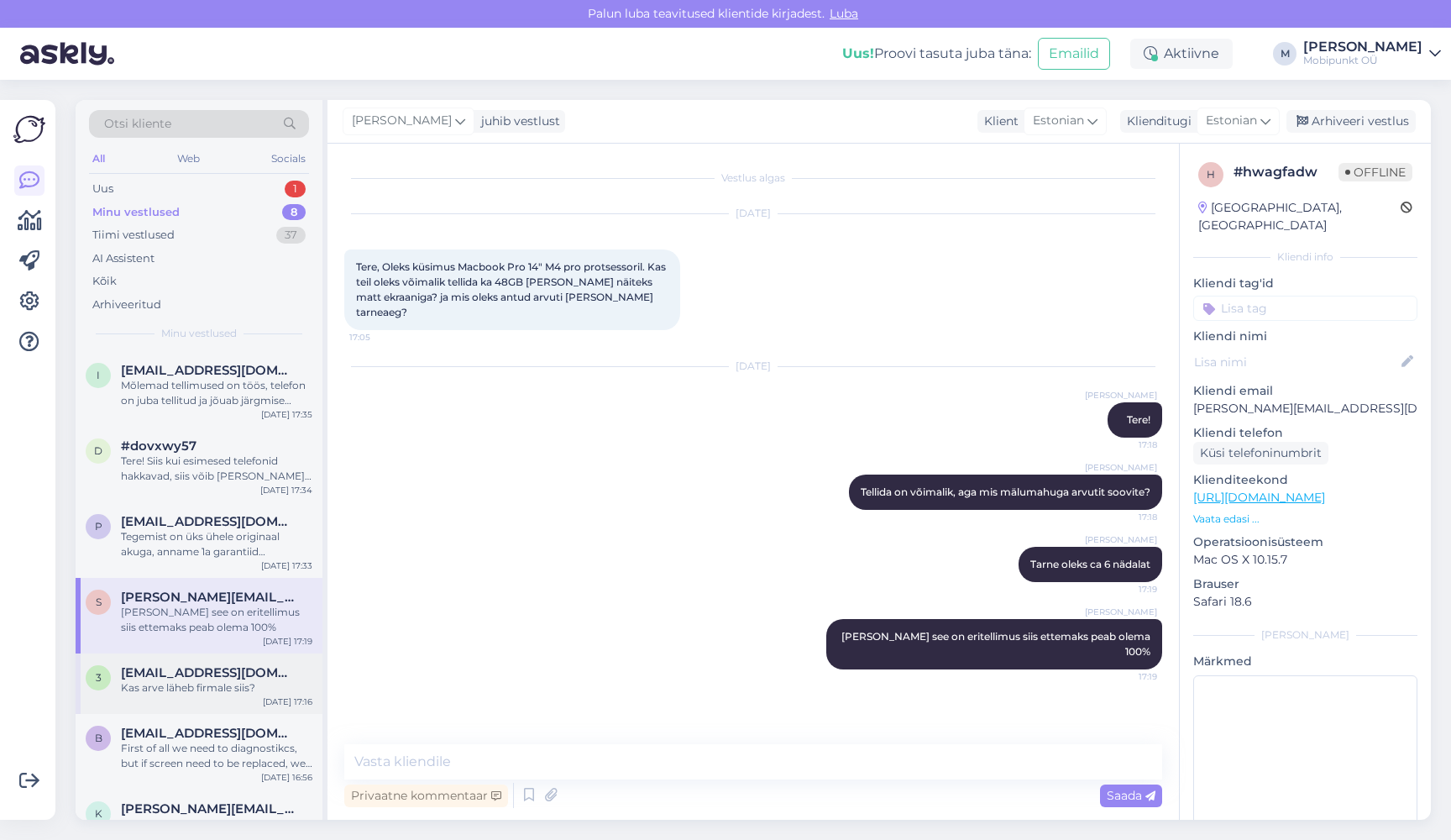
click at [189, 704] on div "3 3dstou@gmail.com Kas arve läheb firmale siis? Sep 12 17:16" at bounding box center [199, 684] width 247 height 60
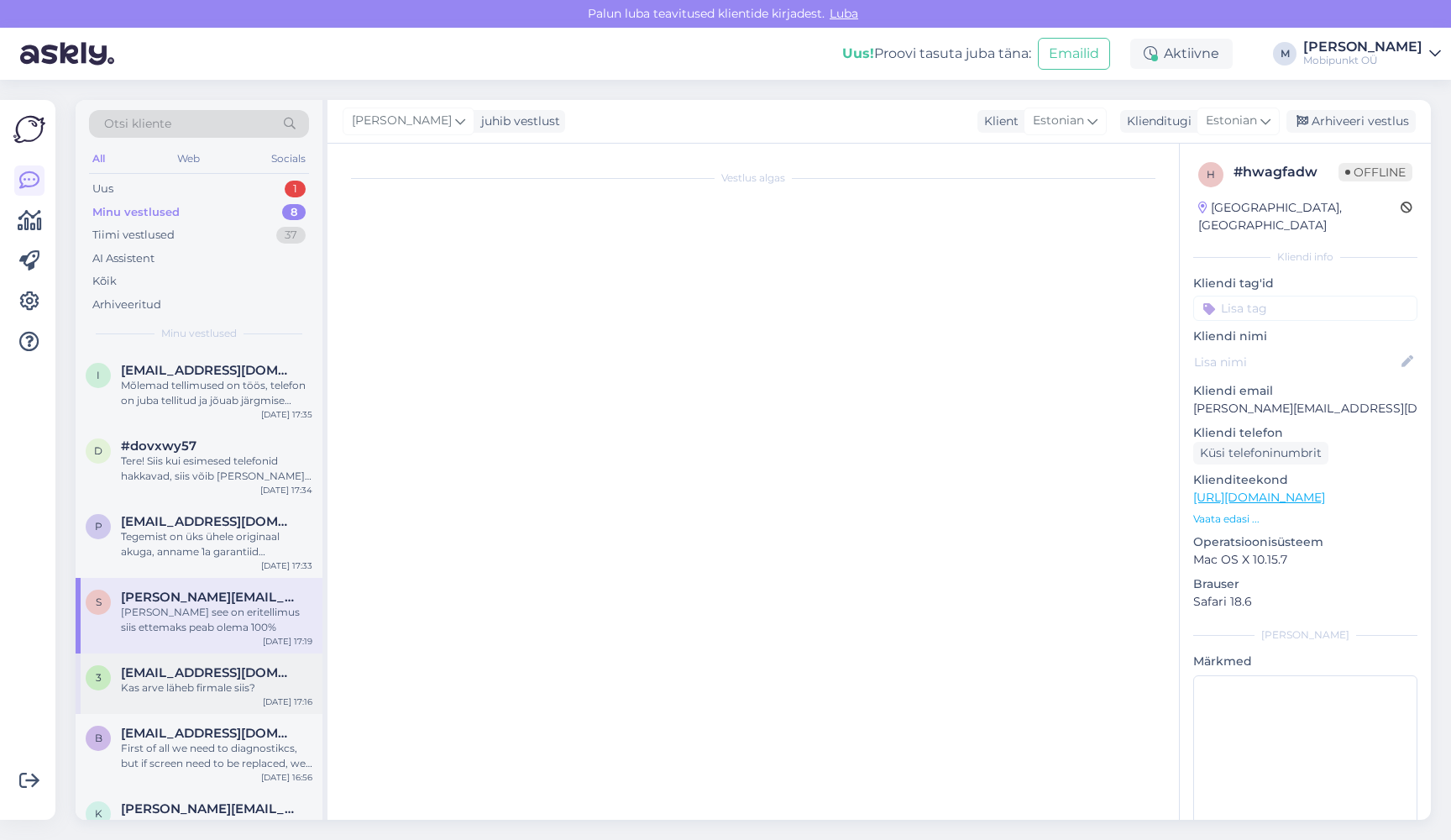
scroll to position [2681, 0]
